Goal: Find specific page/section

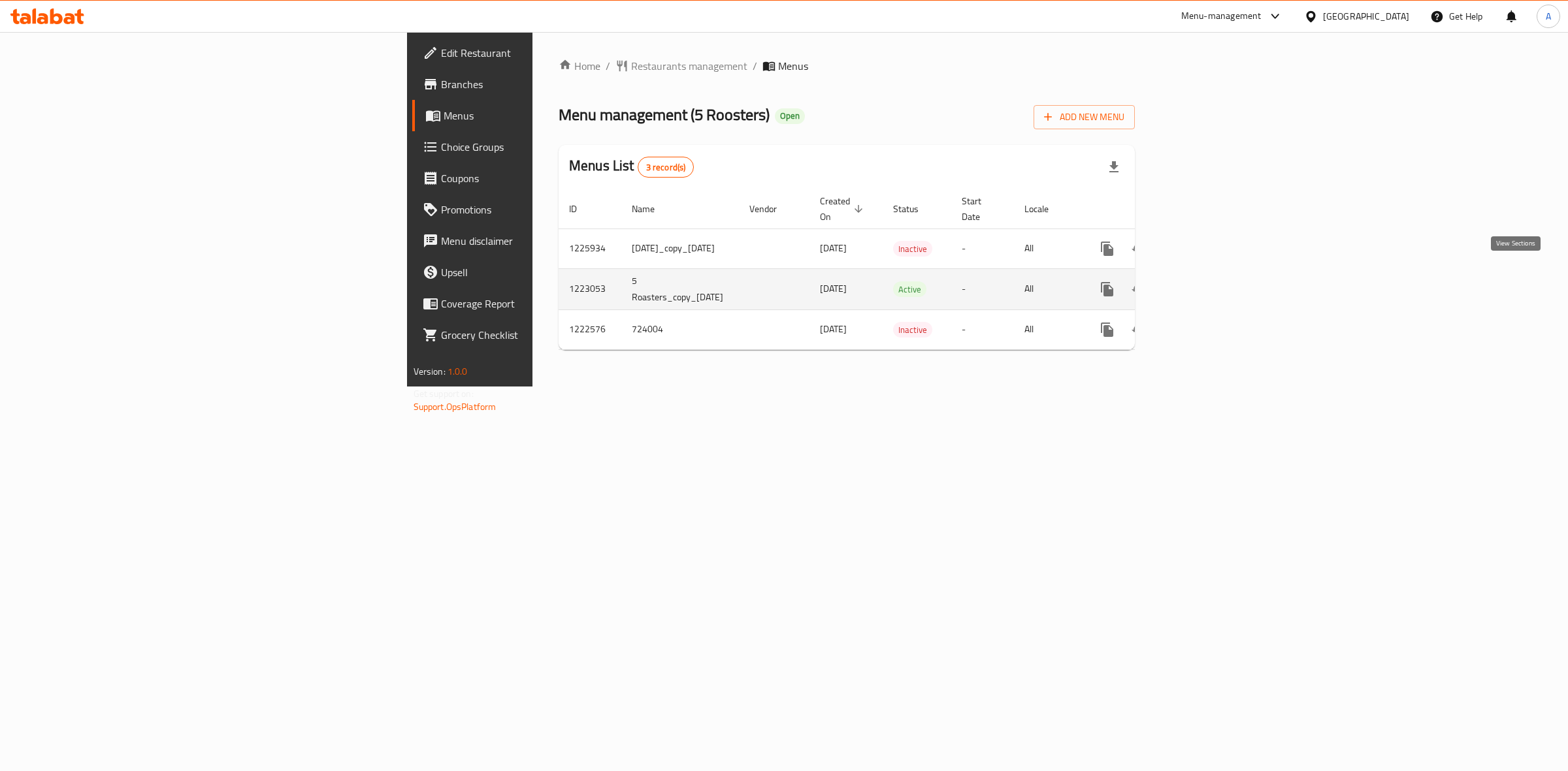
click at [1209, 281] on icon "enhanced table" at bounding box center [1201, 289] width 16 height 16
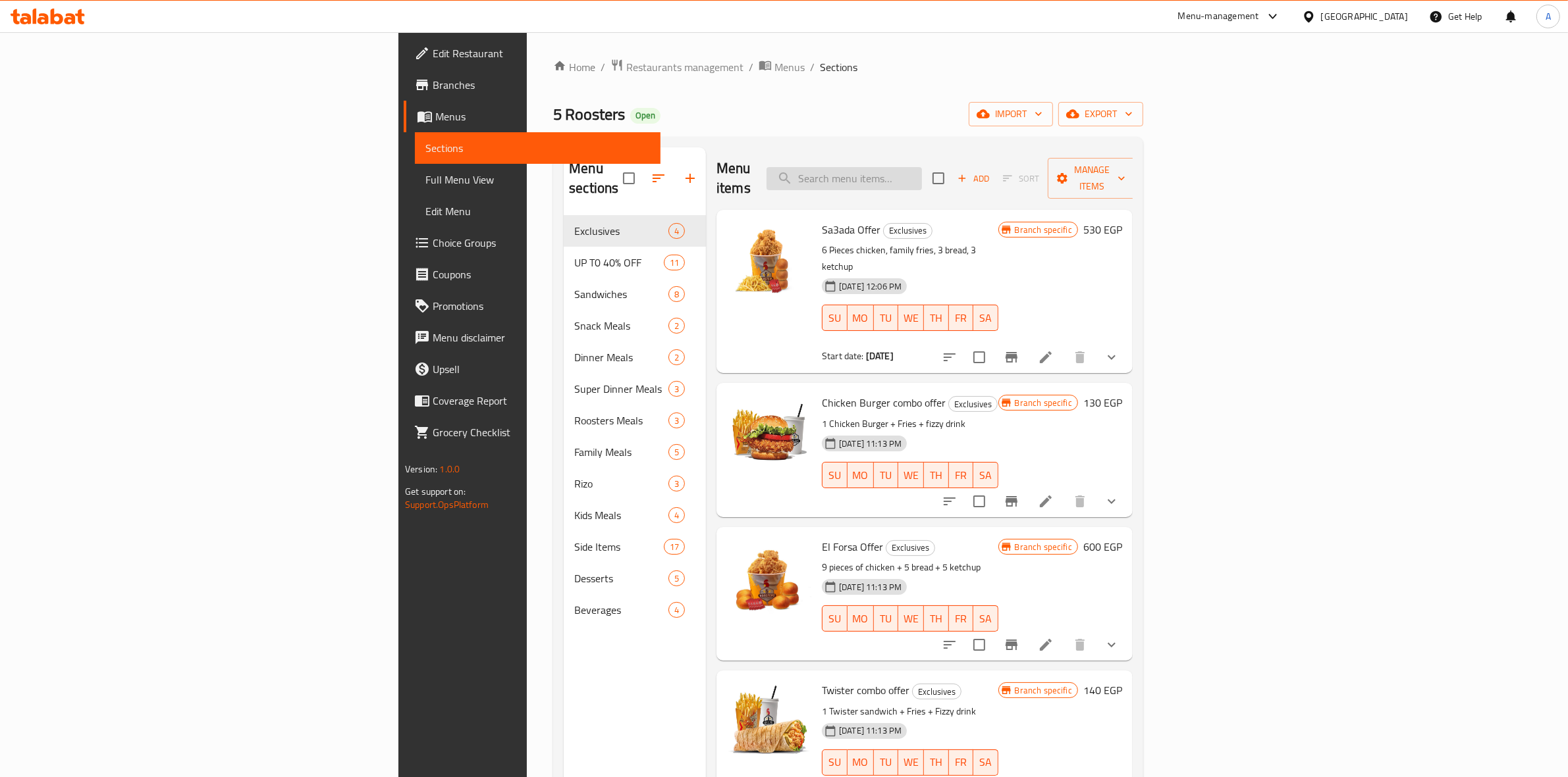
click at [923, 175] on input "search" at bounding box center [844, 178] width 155 height 23
paste input "Chicken Burger Combo"
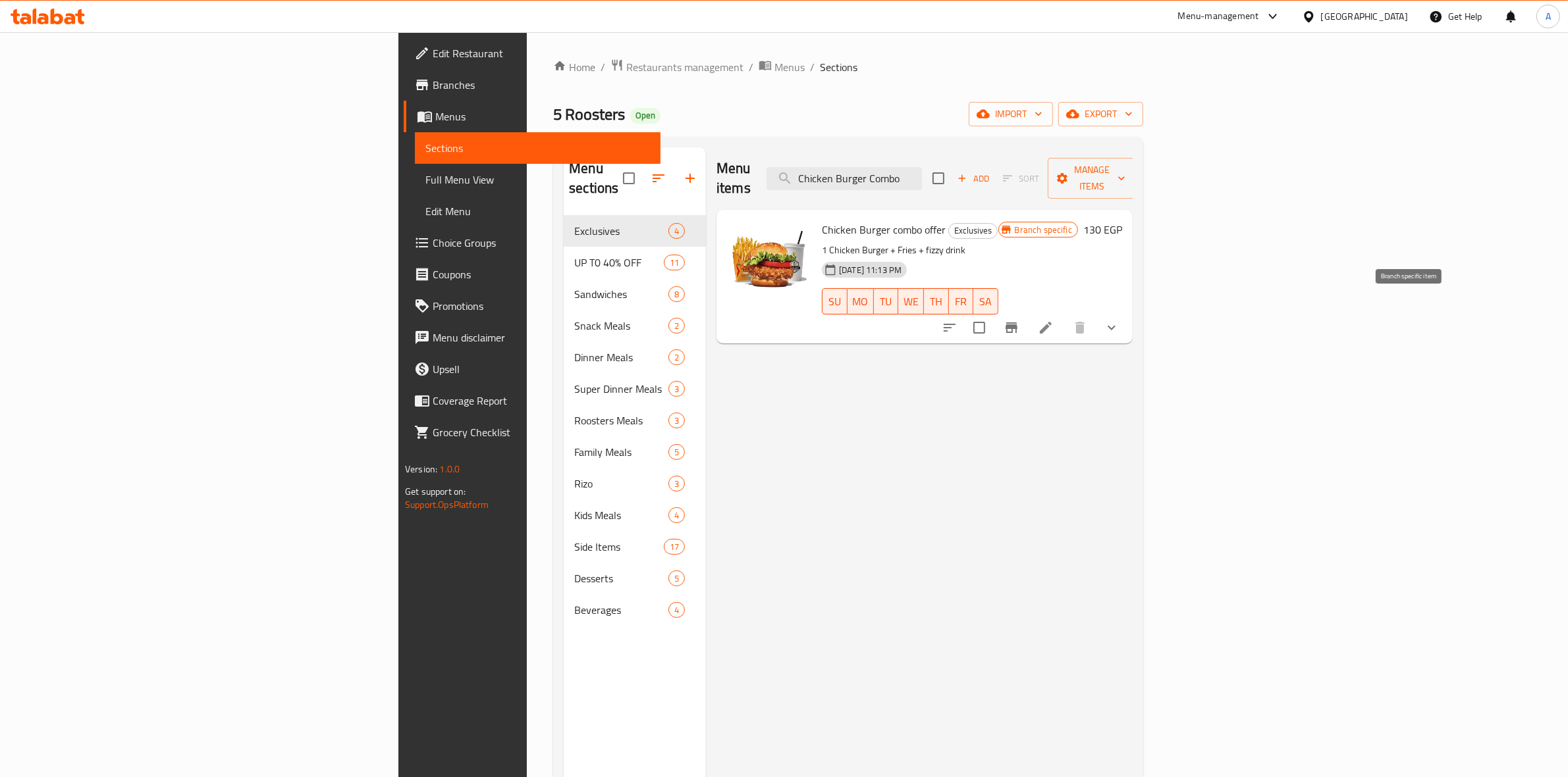
type input "Chicken Burger Combo"
click at [1017, 323] on icon "Branch-specific-item" at bounding box center [1012, 327] width 12 height 10
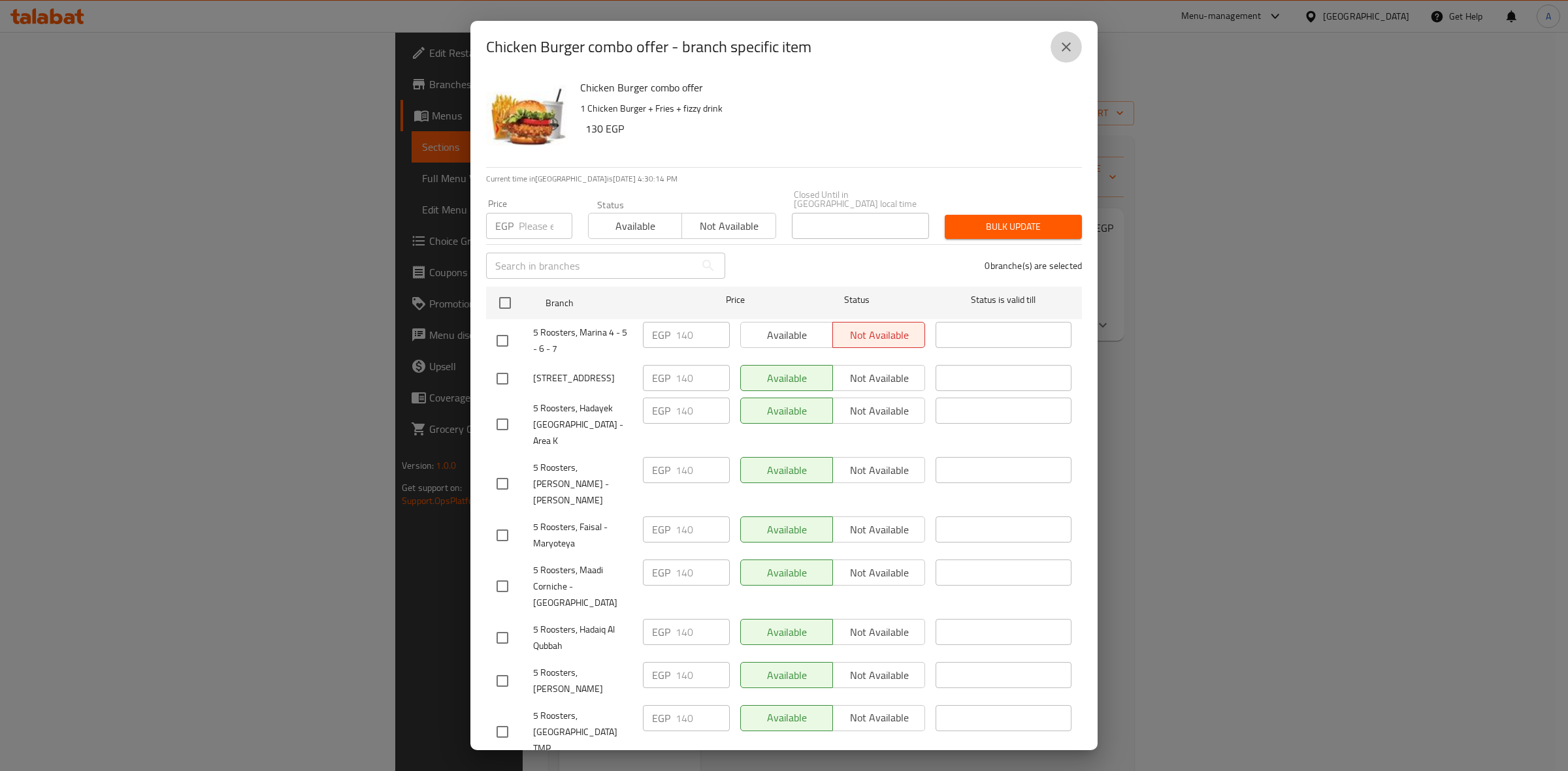
click at [1062, 56] on button "close" at bounding box center [1066, 47] width 31 height 31
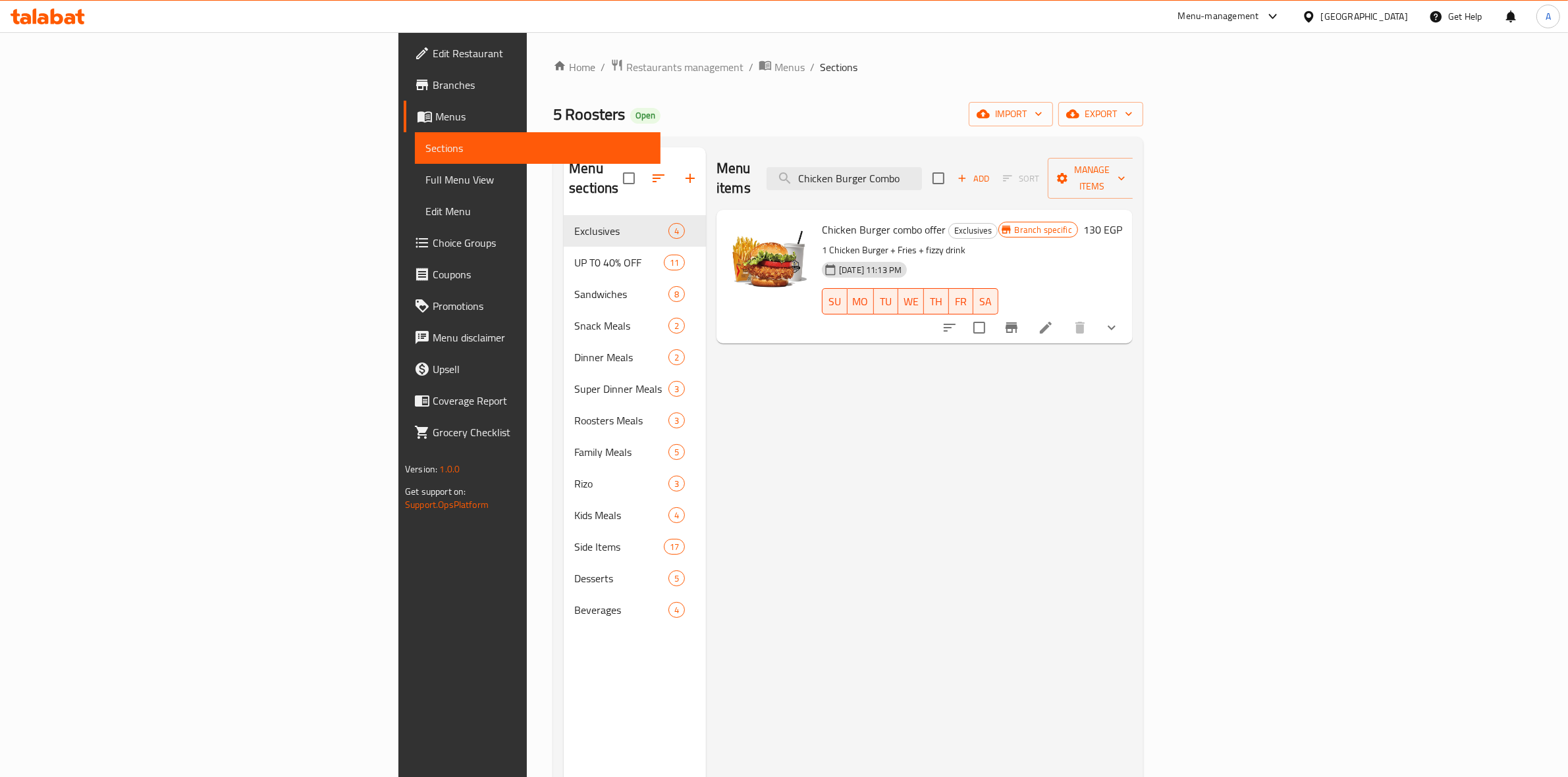
click at [1259, 18] on div "Menu-management" at bounding box center [1218, 16] width 81 height 16
click at [1187, 84] on div "Agent Campaigns Center" at bounding box center [1209, 89] width 100 height 15
